Goal: Share content: Share content

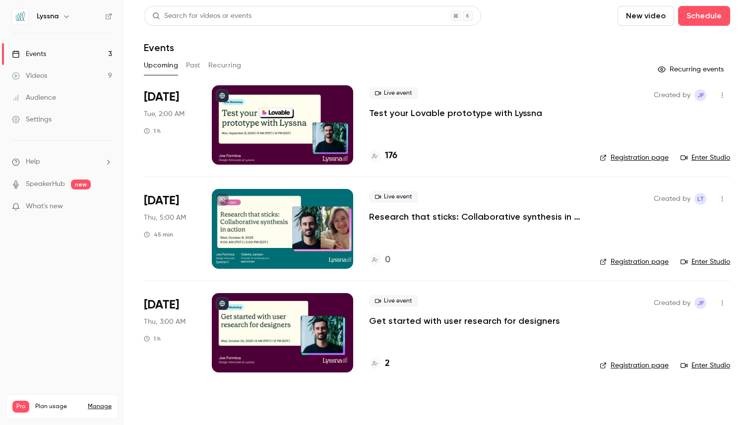
click at [305, 131] on div at bounding box center [282, 124] width 141 height 79
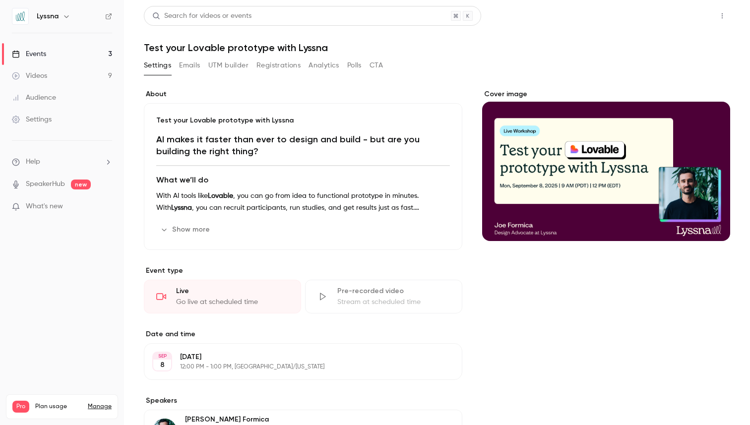
click at [676, 17] on button "Share" at bounding box center [686, 16] width 39 height 20
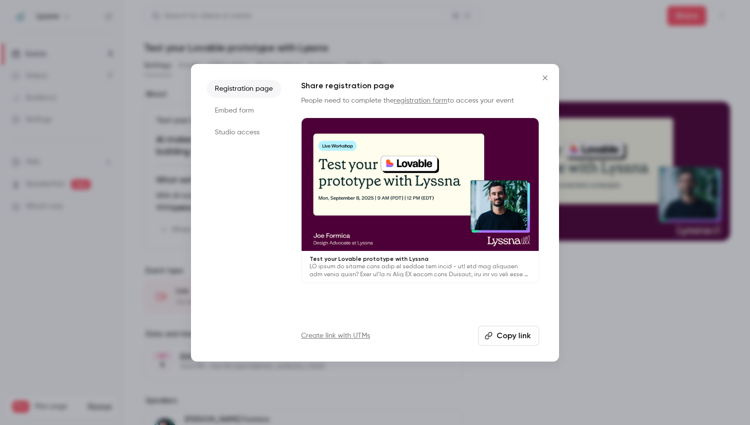
click at [508, 336] on button "Copy link" at bounding box center [508, 336] width 61 height 20
click at [548, 80] on icon "Close" at bounding box center [545, 78] width 12 height 8
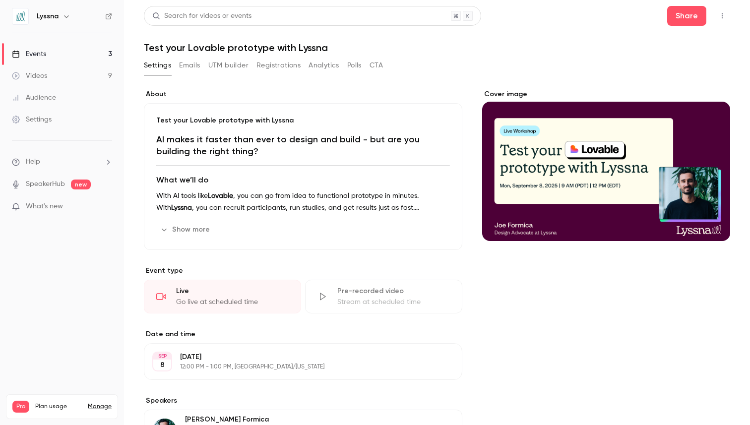
click at [48, 58] on link "Events 3" at bounding box center [62, 54] width 124 height 22
